Goal: Find specific page/section: Find specific page/section

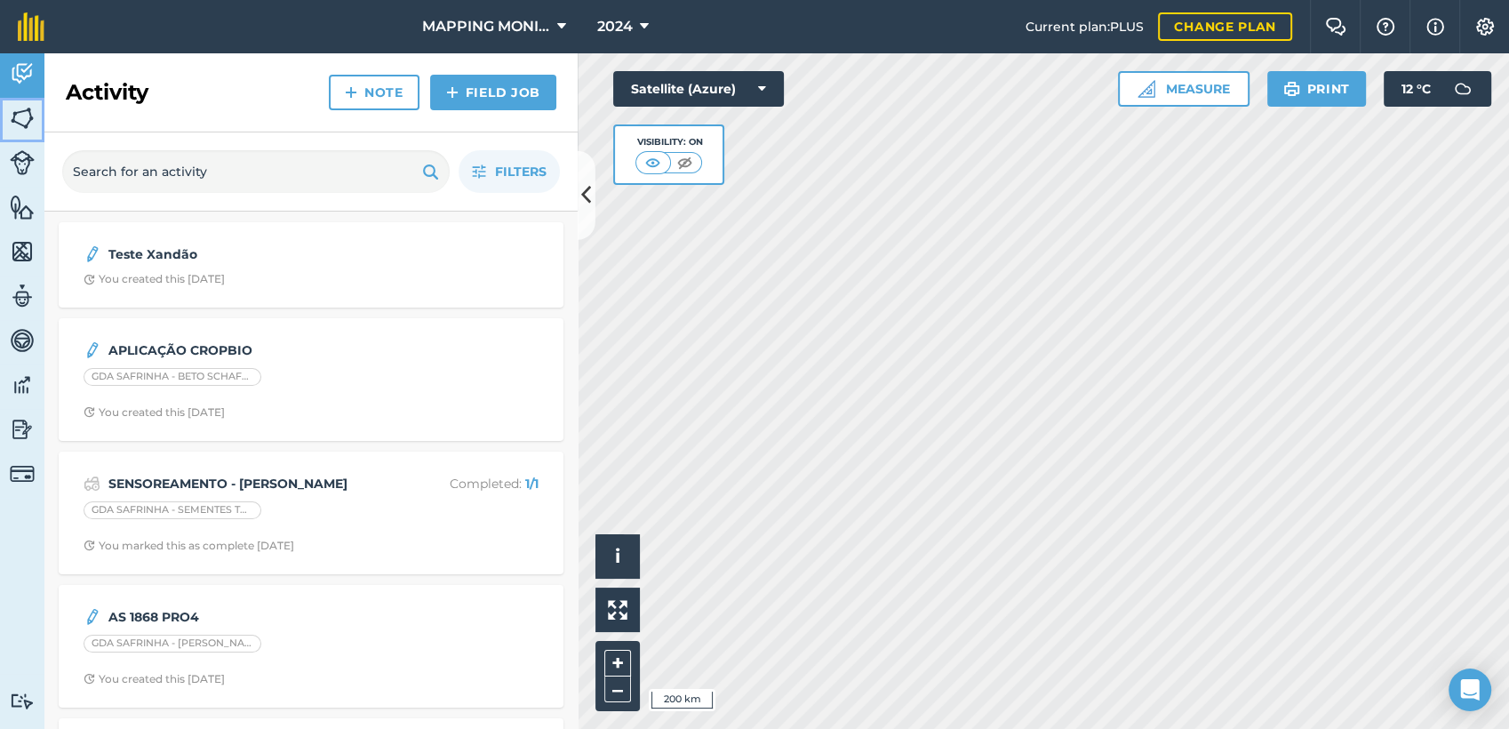
click at [23, 126] on img at bounding box center [22, 118] width 25 height 27
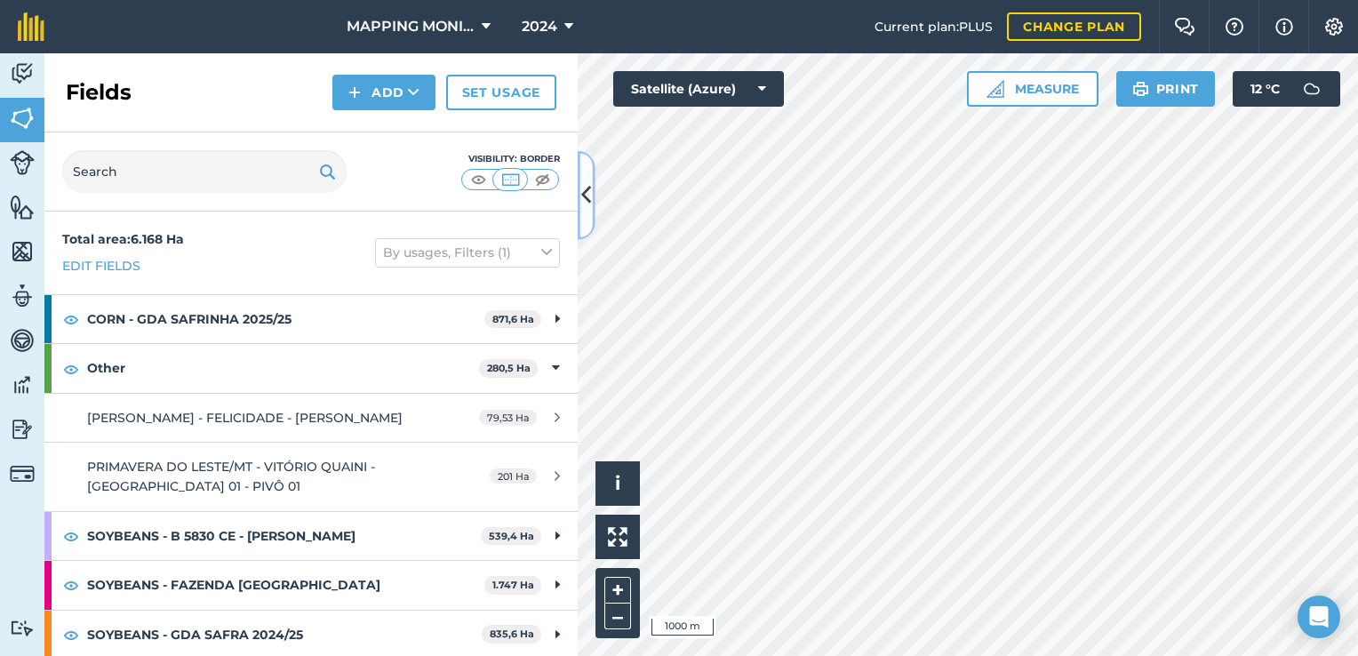
click at [592, 194] on button at bounding box center [587, 195] width 18 height 89
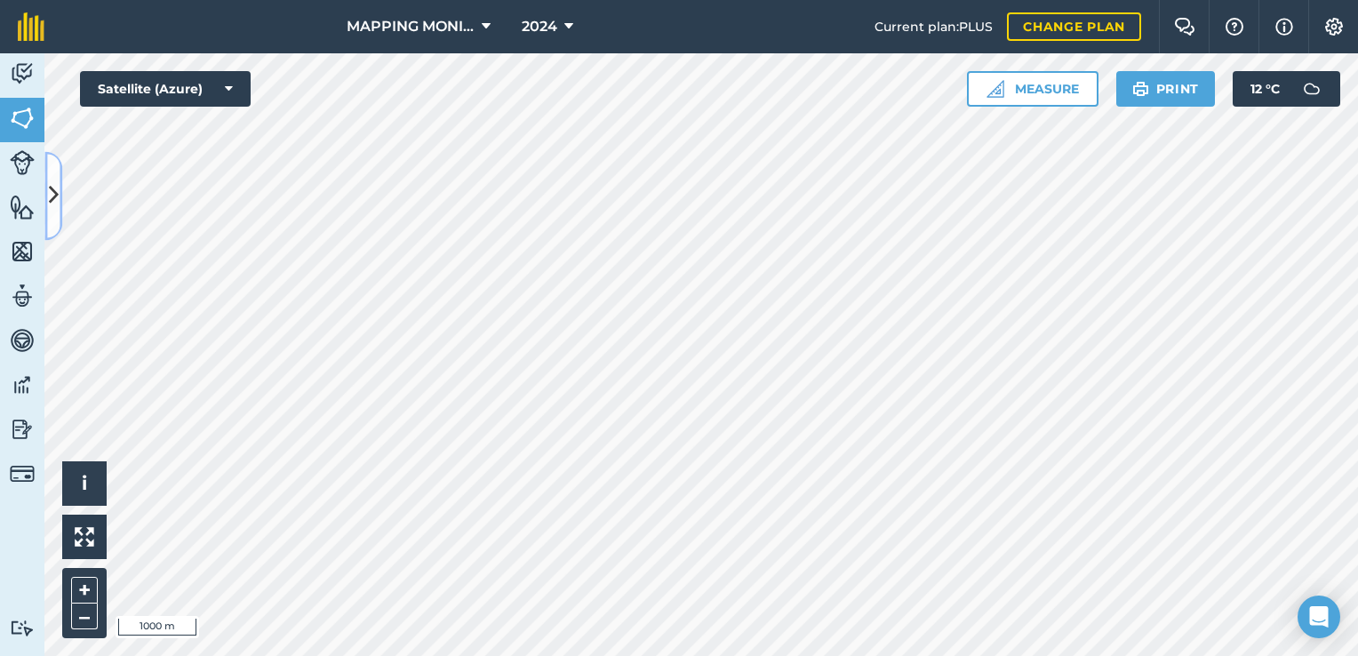
click at [57, 209] on icon at bounding box center [54, 195] width 10 height 31
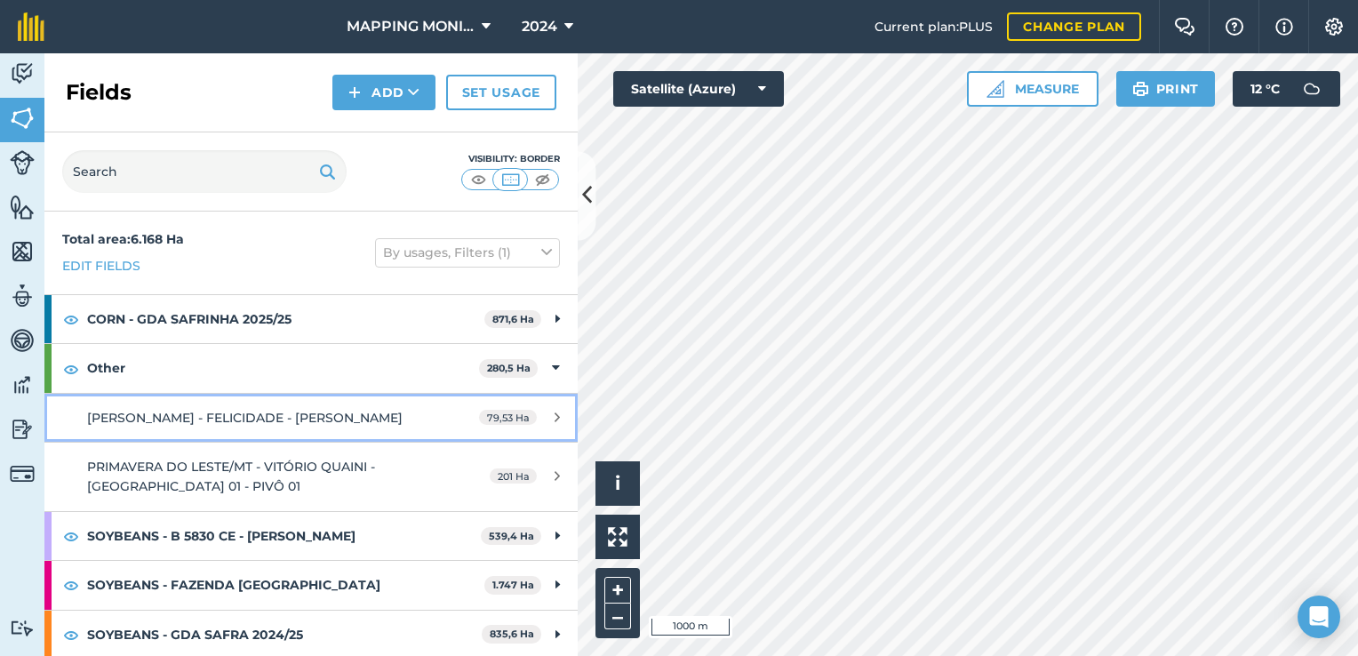
click at [204, 414] on span "[PERSON_NAME] - FELICIDADE - [PERSON_NAME]" at bounding box center [244, 418] width 315 height 16
